Goal: Task Accomplishment & Management: Manage account settings

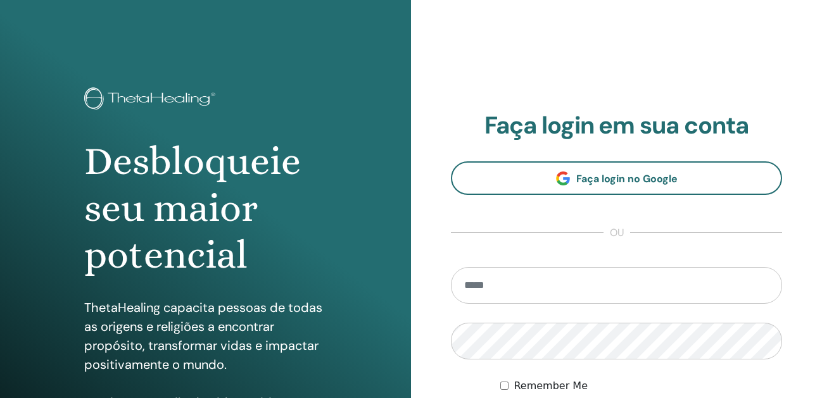
click at [529, 284] on input "email" at bounding box center [616, 285] width 331 height 37
type input "**********"
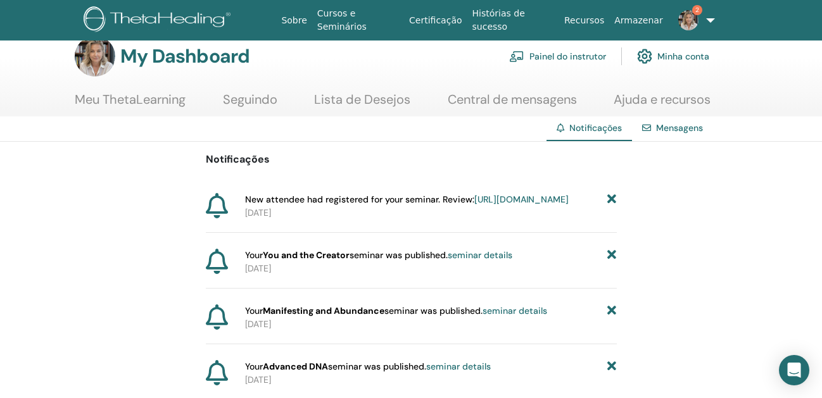
scroll to position [10, 0]
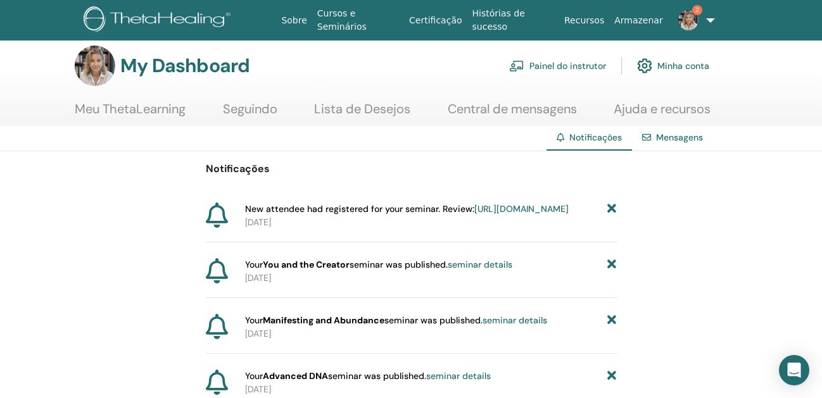
click at [558, 58] on link "Painel do instrutor" at bounding box center [557, 66] width 97 height 28
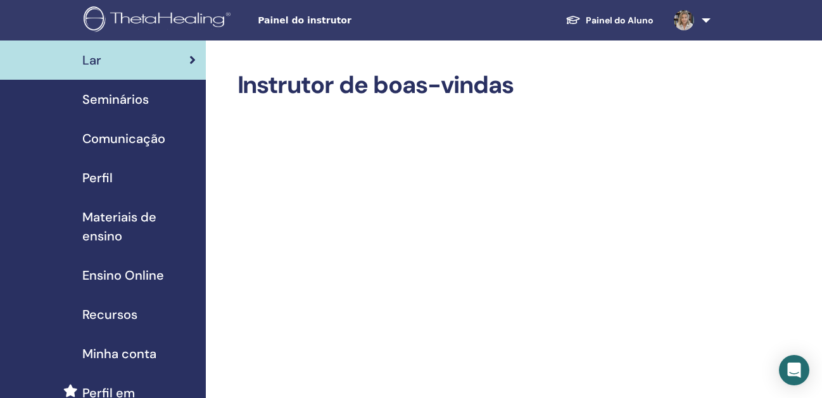
click at [117, 104] on span "Seminários" at bounding box center [115, 99] width 66 height 19
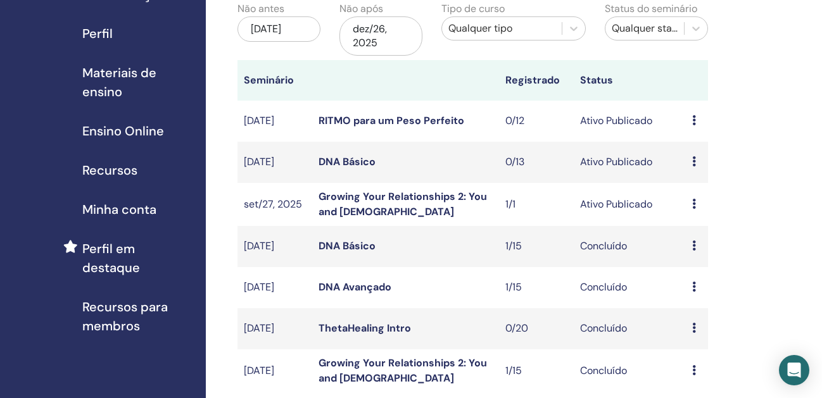
scroll to position [148, 0]
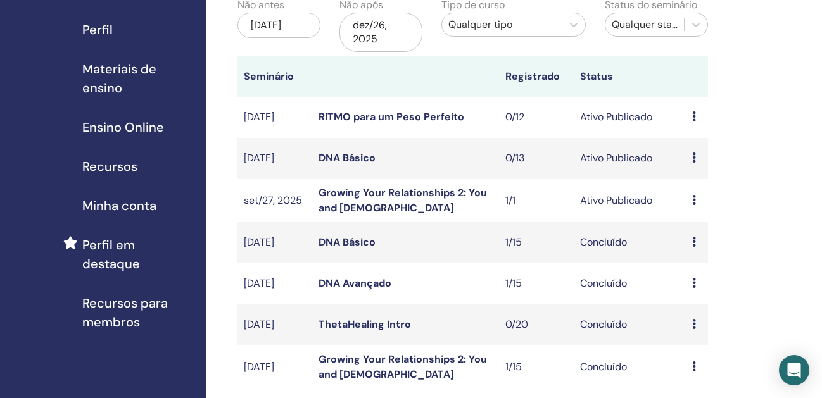
click at [401, 192] on link "Growing Your Relationships 2: You and [DEMOGRAPHIC_DATA]" at bounding box center [402, 200] width 168 height 28
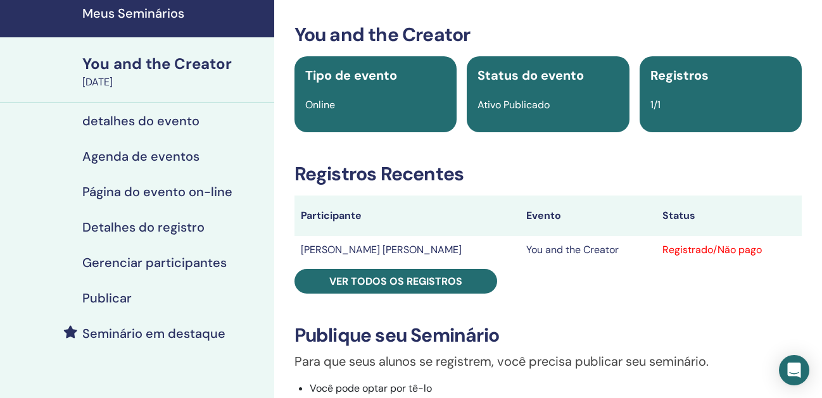
scroll to position [54, 0]
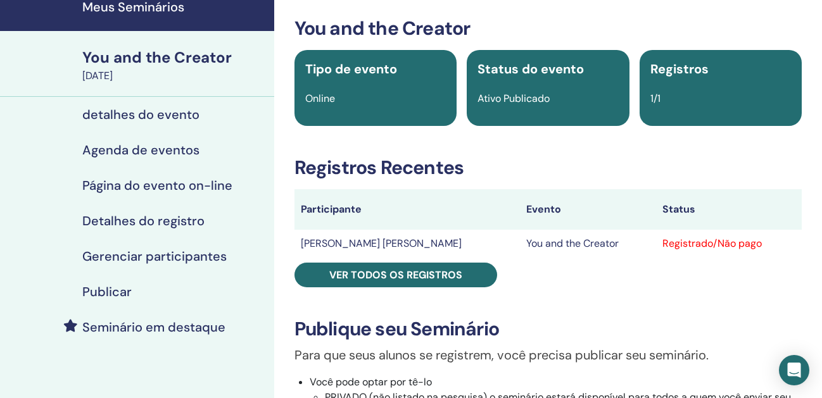
click at [189, 227] on h4 "Detalhes do registro" at bounding box center [143, 220] width 122 height 15
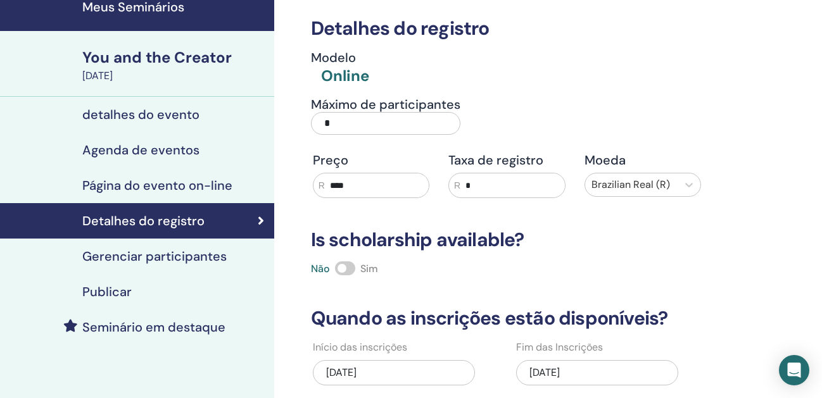
click at [179, 192] on h4 "Página do evento on-line" at bounding box center [157, 185] width 150 height 15
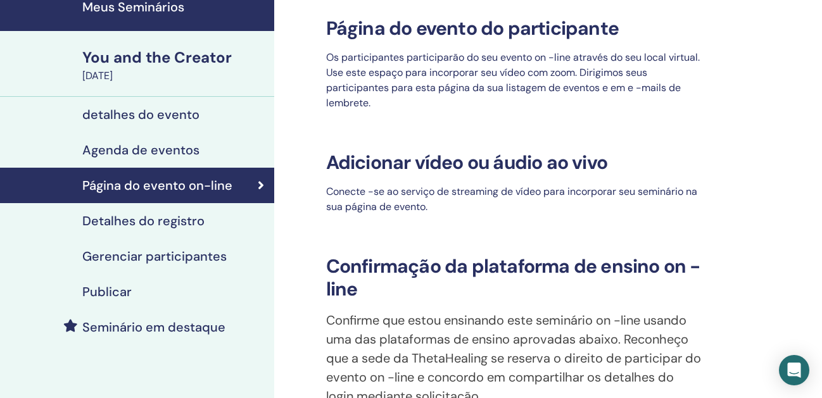
click at [184, 225] on h4 "Detalhes do registro" at bounding box center [143, 220] width 122 height 15
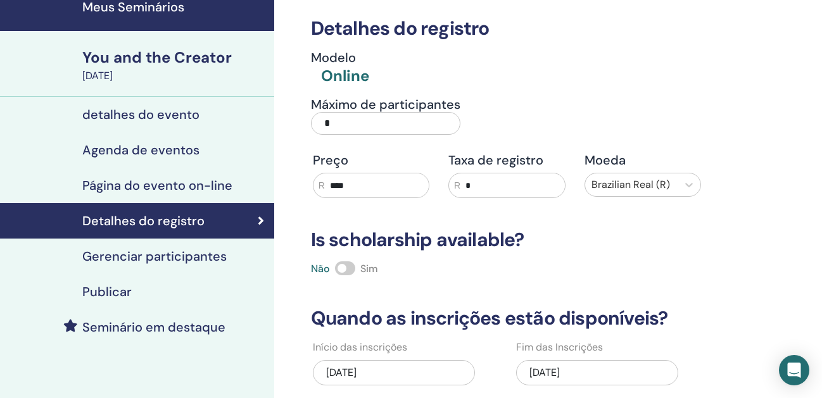
click at [351, 127] on input "*" at bounding box center [385, 123] width 149 height 23
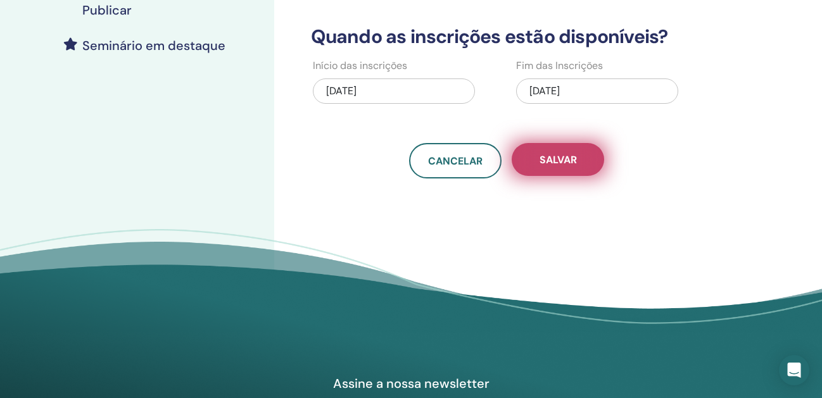
type input "**"
click at [548, 154] on span "Salvar" at bounding box center [557, 159] width 37 height 13
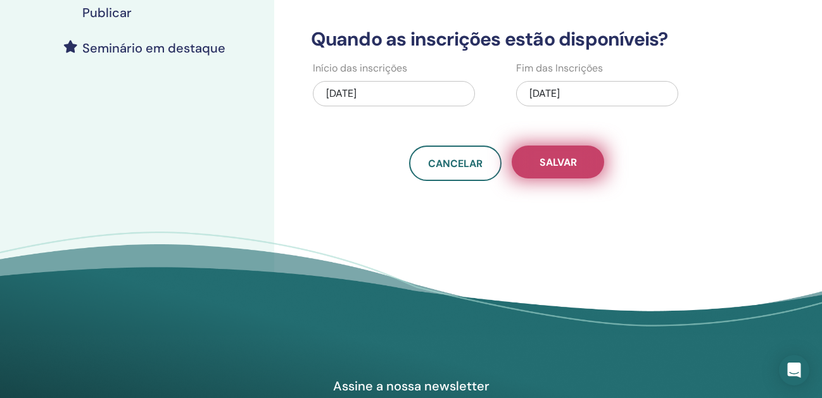
click at [569, 170] on button "Salvar" at bounding box center [557, 162] width 92 height 33
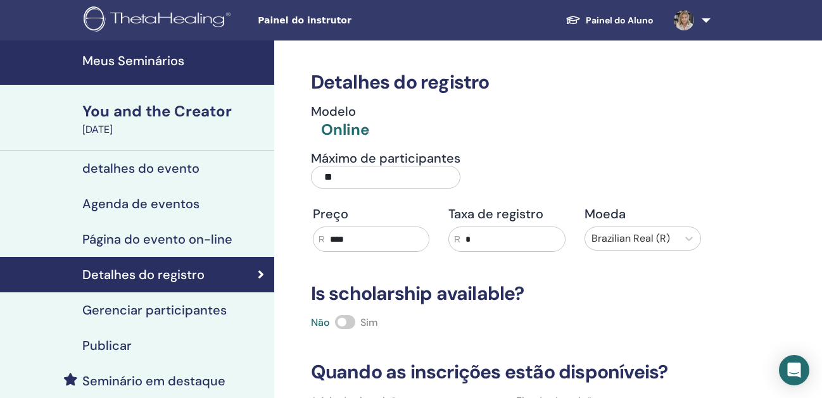
click at [78, 346] on div "Publicar" at bounding box center [137, 345] width 254 height 15
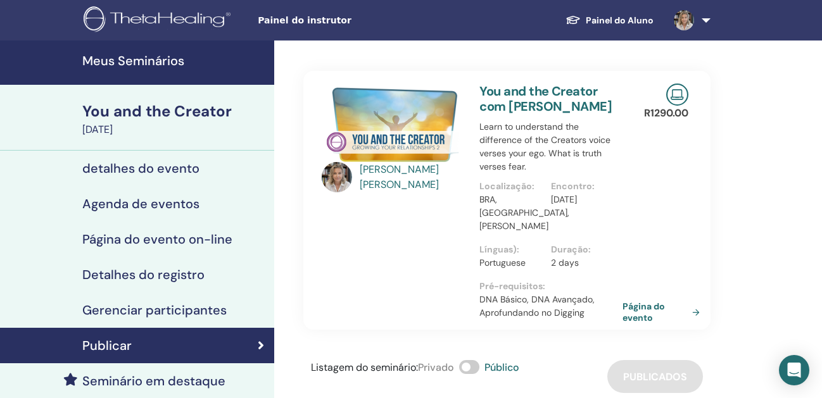
scroll to position [61, 0]
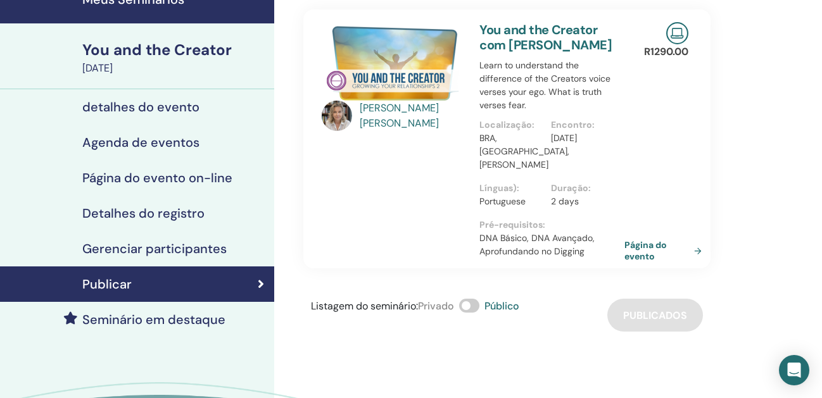
click at [644, 254] on link "Página do evento" at bounding box center [665, 250] width 82 height 23
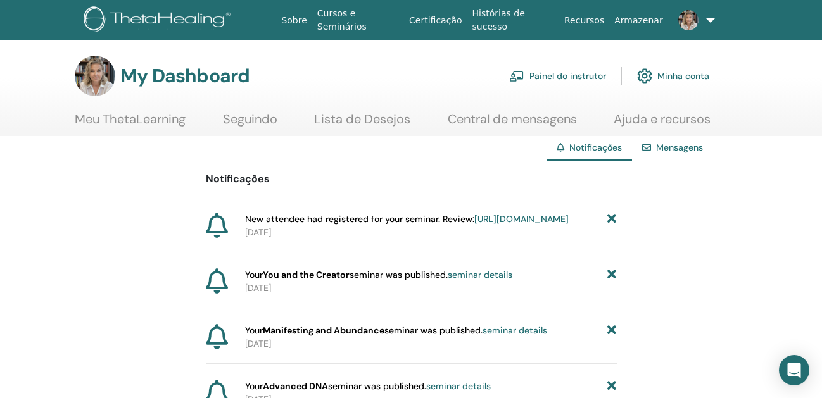
click at [567, 81] on link "Painel do instrutor" at bounding box center [557, 76] width 97 height 28
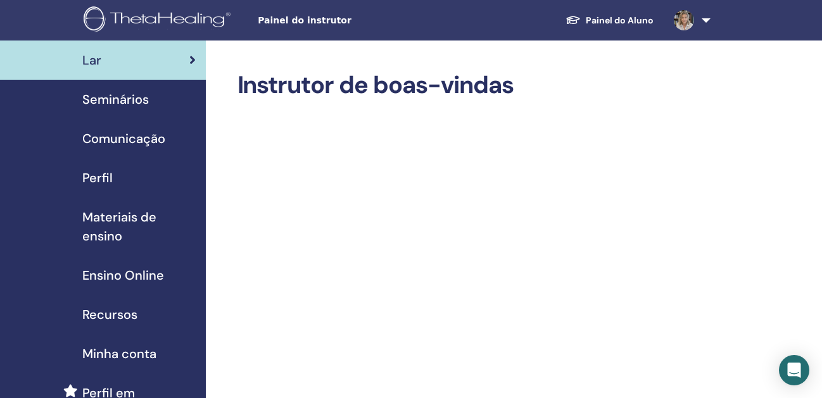
click at [103, 98] on span "Seminários" at bounding box center [115, 99] width 66 height 19
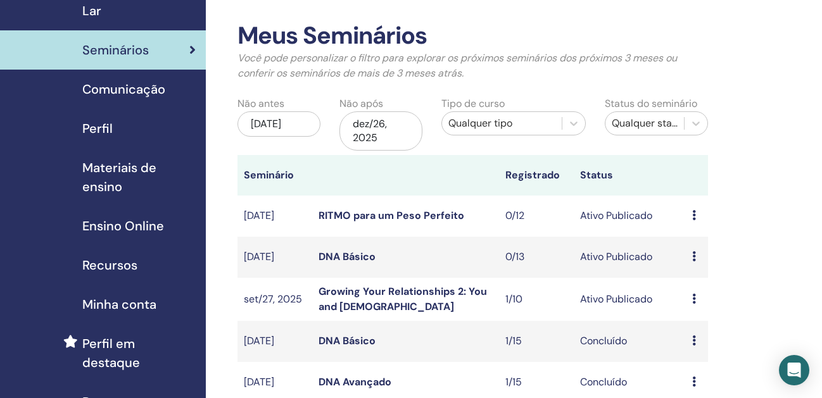
scroll to position [56, 0]
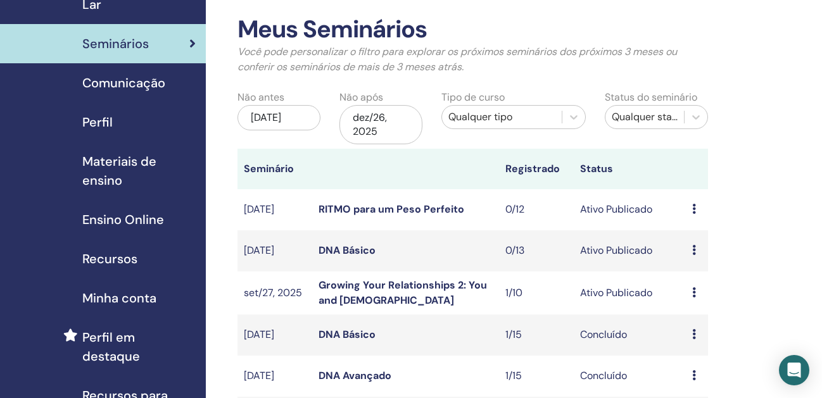
click at [375, 286] on link "Growing Your Relationships 2: You and God" at bounding box center [402, 293] width 168 height 28
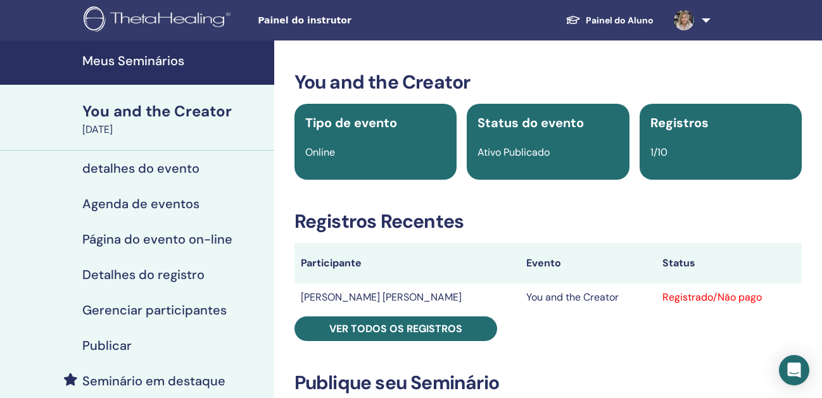
scroll to position [34, 0]
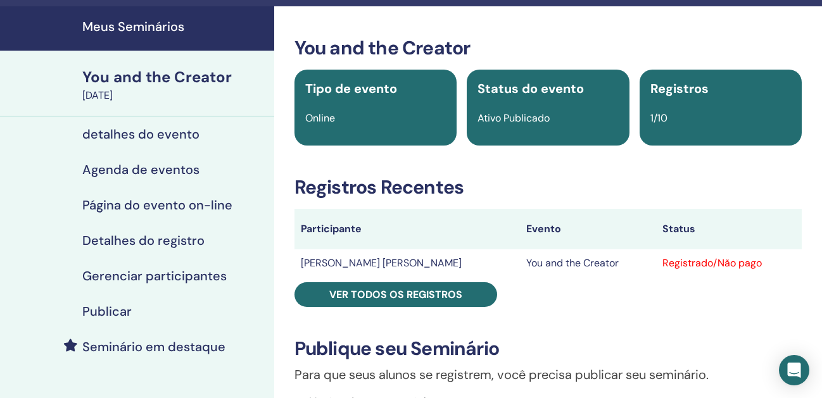
click at [420, 269] on td "[PERSON_NAME] [PERSON_NAME]" at bounding box center [406, 263] width 225 height 28
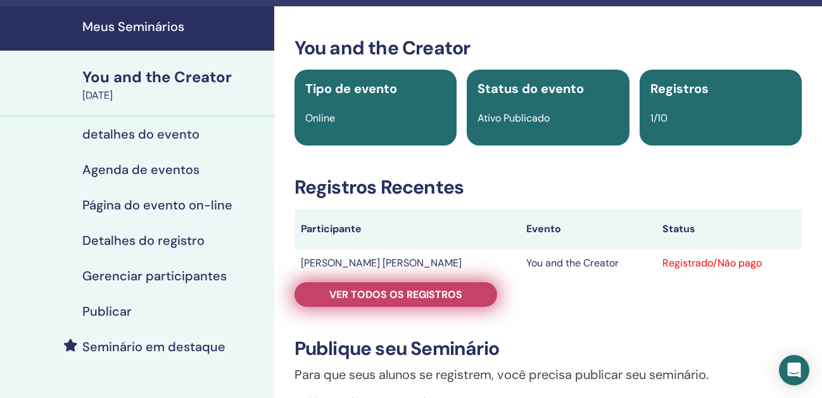
click at [390, 296] on span "Ver todos os registros" at bounding box center [395, 294] width 133 height 13
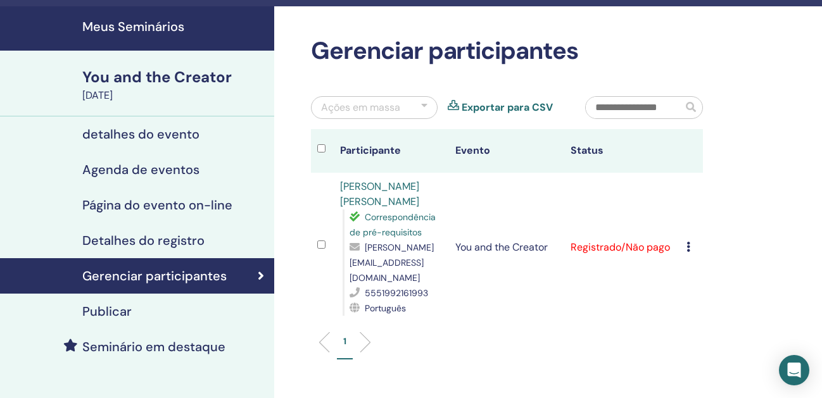
click at [691, 241] on div "Cancelar registro Não certifique-se automaticamente Marcar como pago Marcar com…" at bounding box center [691, 247] width 10 height 15
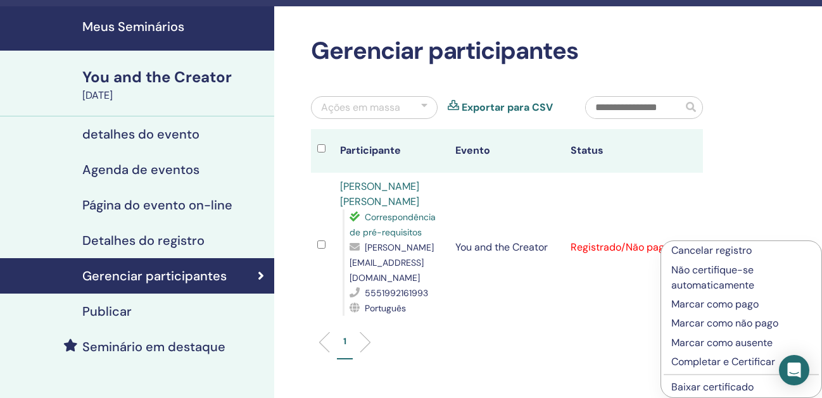
click at [686, 305] on p "Marcar como pago" at bounding box center [741, 304] width 140 height 15
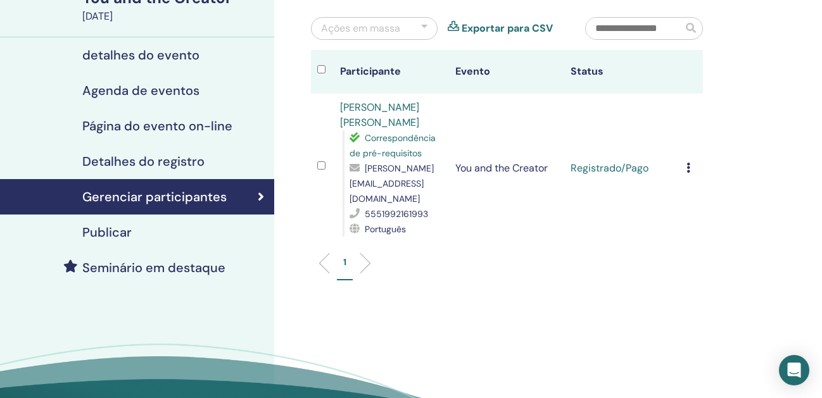
scroll to position [108, 0]
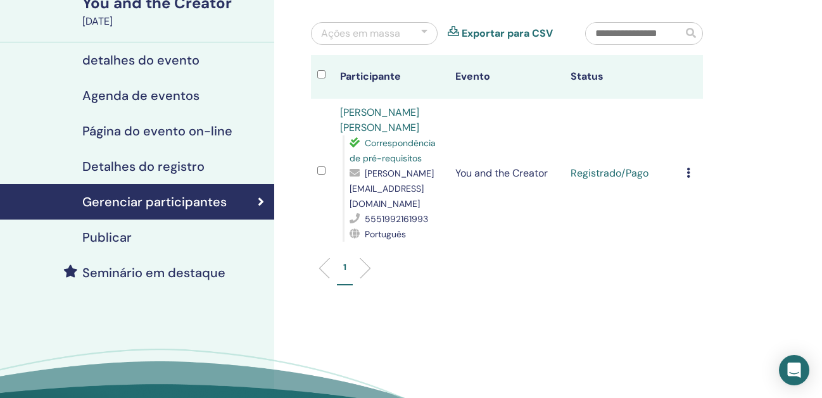
click at [692, 166] on div "Cancelar registro Não certifique-se automaticamente Marcar como pago Marcar com…" at bounding box center [691, 173] width 10 height 15
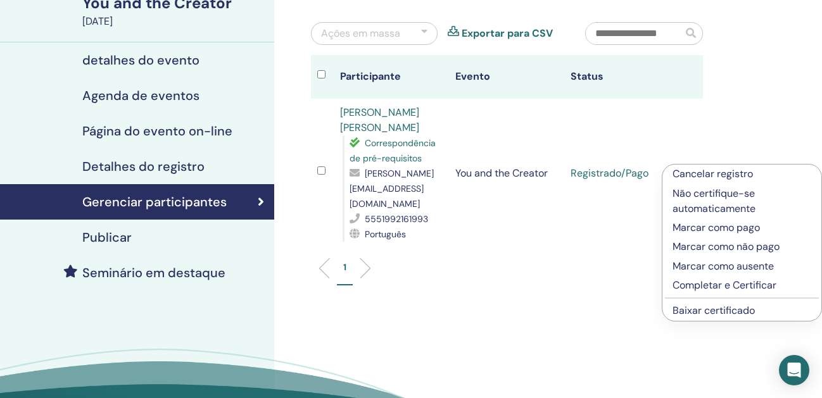
click at [689, 285] on p "Completar e Certificar" at bounding box center [741, 285] width 139 height 15
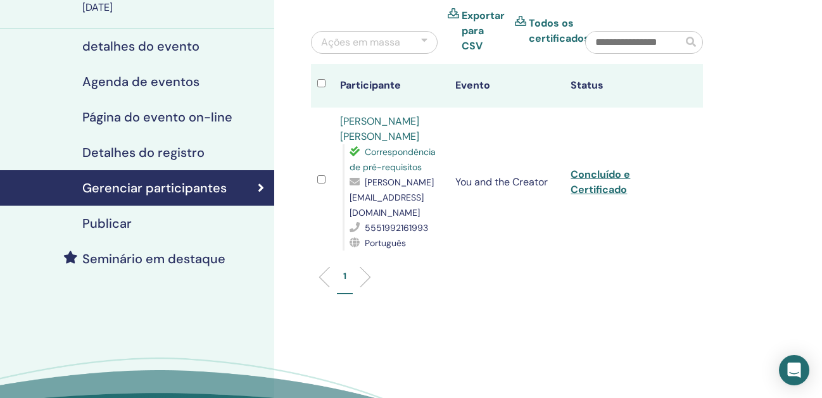
scroll to position [139, 0]
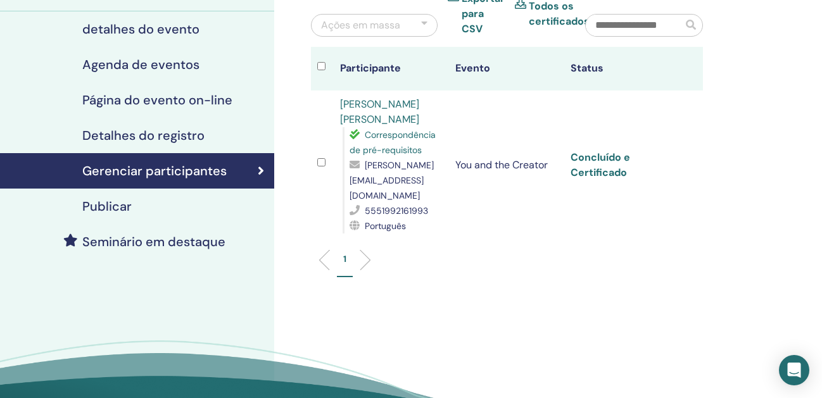
click at [590, 155] on link "Concluído e Certificado" at bounding box center [600, 165] width 60 height 28
